Goal: Task Accomplishment & Management: Manage account settings

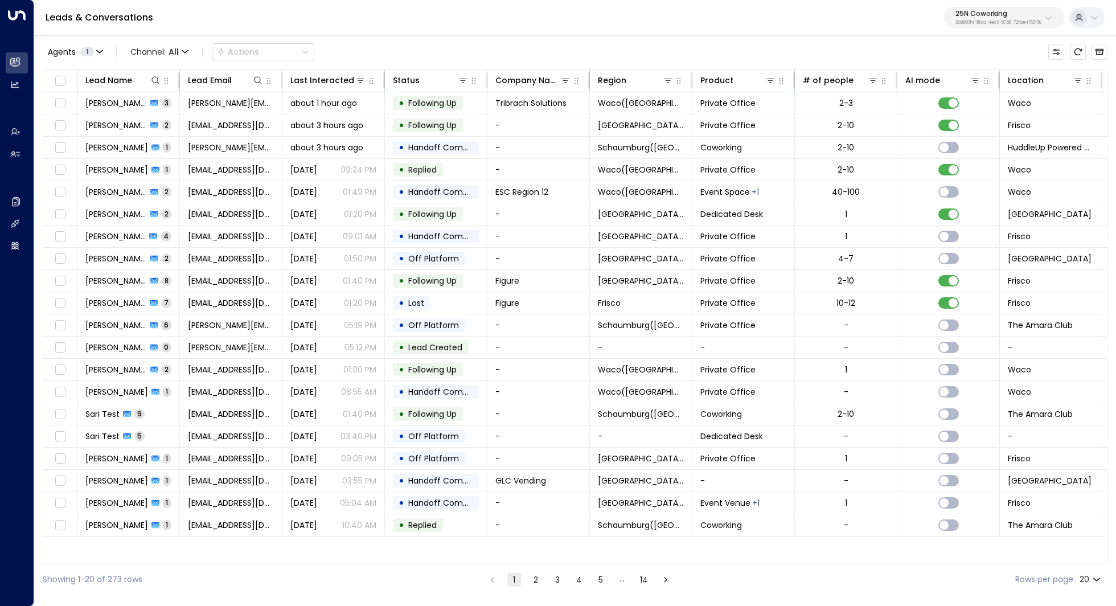
click at [1001, 20] on p "3b9800f4-81ca-4ec0-8758-72fbe4763f36" at bounding box center [998, 22] width 86 height 5
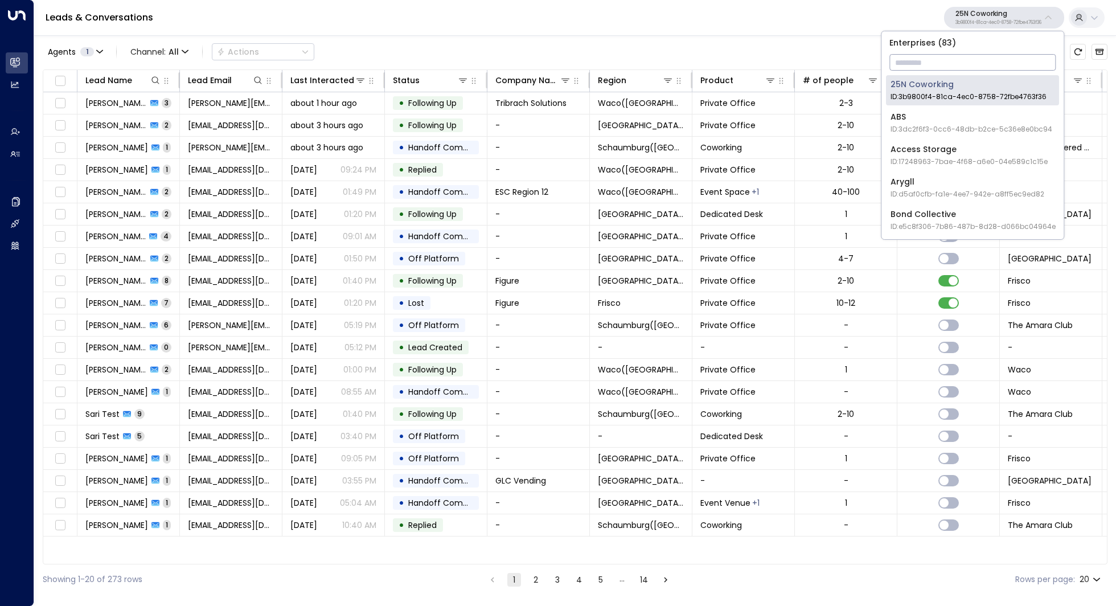
click at [977, 57] on input "text" at bounding box center [972, 62] width 166 height 21
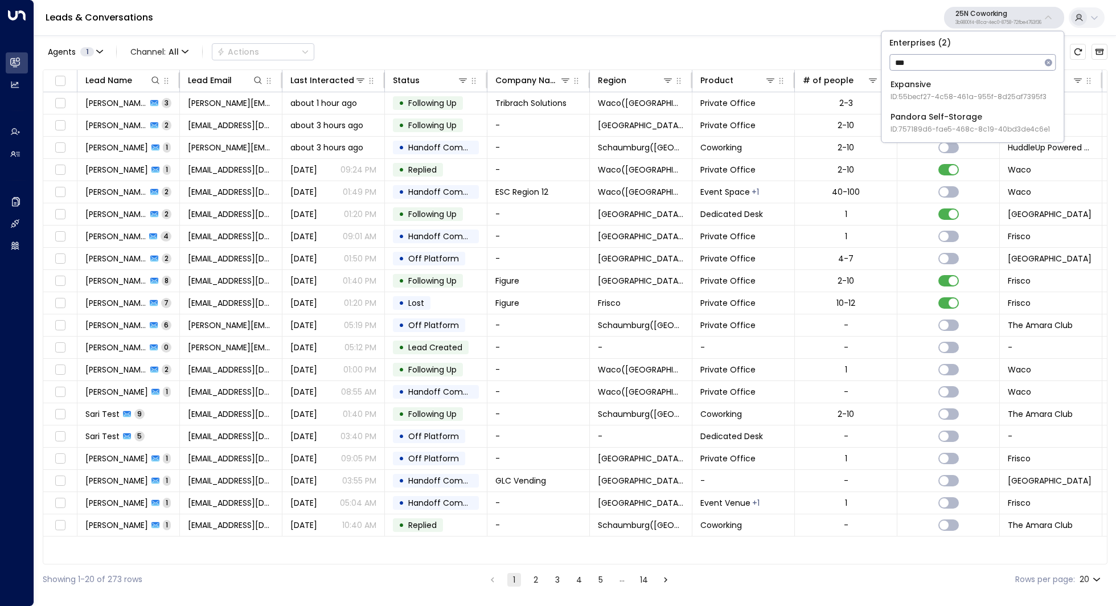
type input "***"
click at [985, 121] on div "Pandora Self-Storage ID: 757189d6-fae5-468c-8c19-40bd3de4c6e1" at bounding box center [969, 122] width 159 height 23
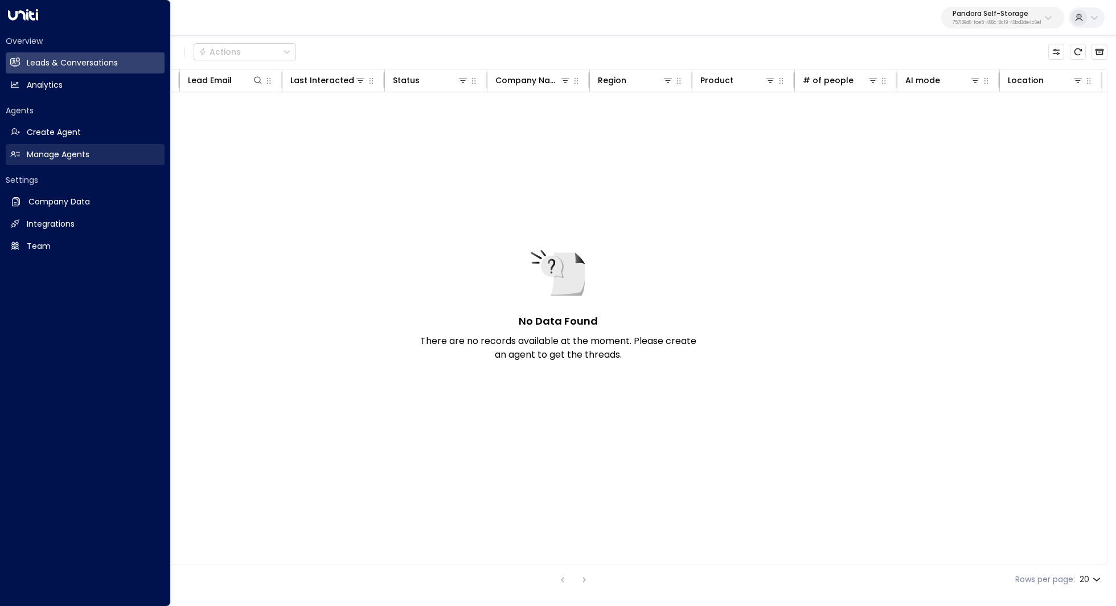
click at [43, 151] on h2 "Manage Agents" at bounding box center [58, 155] width 63 height 12
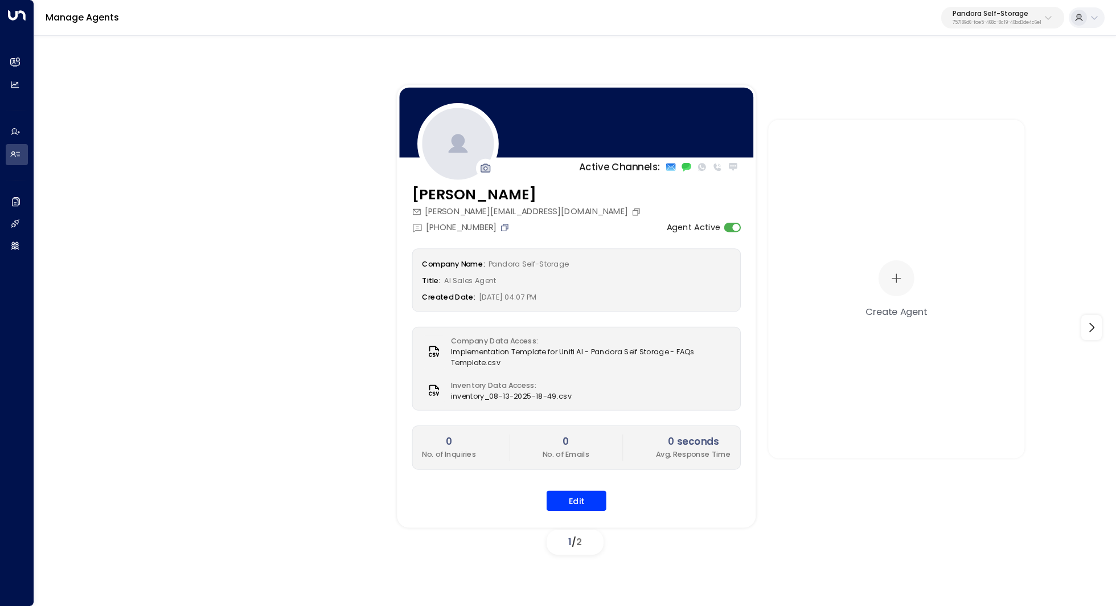
click at [508, 227] on icon "Copy" at bounding box center [505, 227] width 10 height 10
